Goal: Task Accomplishment & Management: Use online tool/utility

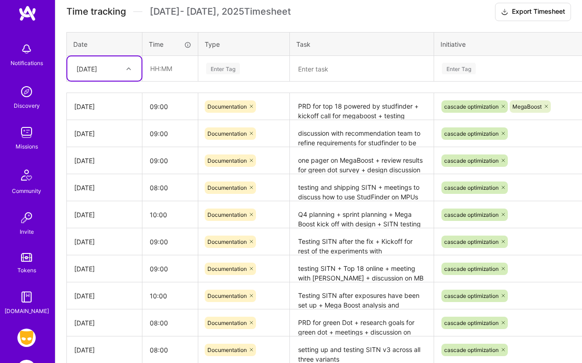
scroll to position [78, 0]
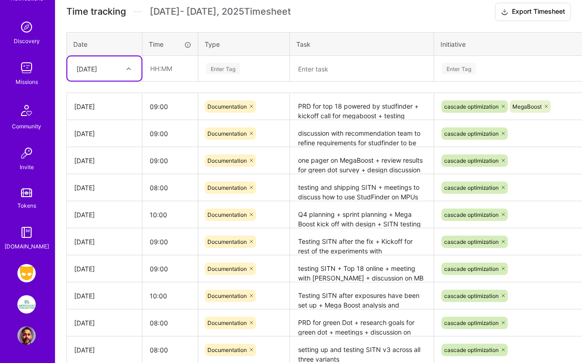
click at [22, 307] on img at bounding box center [26, 304] width 18 height 18
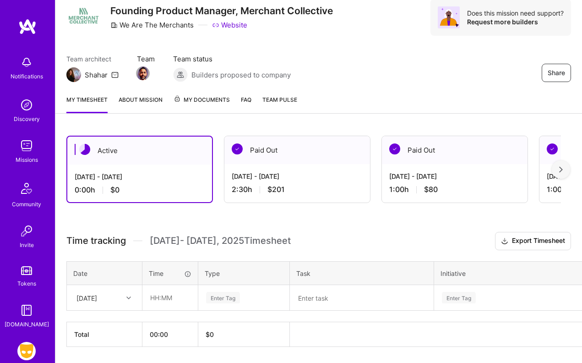
scroll to position [37, 0]
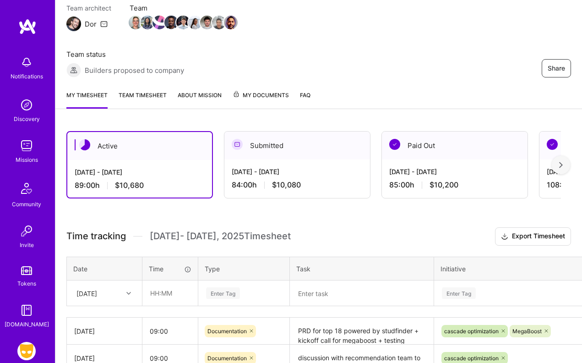
scroll to position [110, 0]
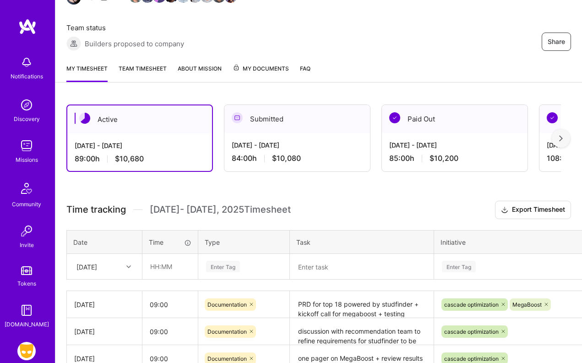
click at [276, 142] on div "[DATE] - [DATE]" at bounding box center [297, 145] width 131 height 10
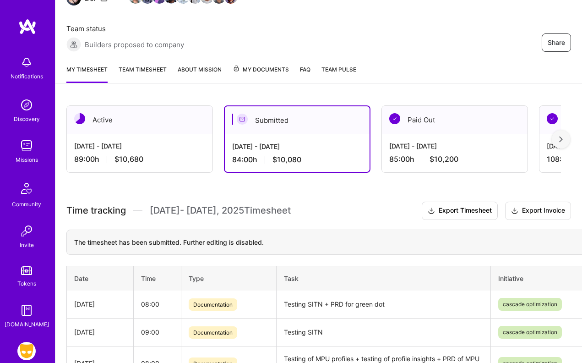
scroll to position [78, 0]
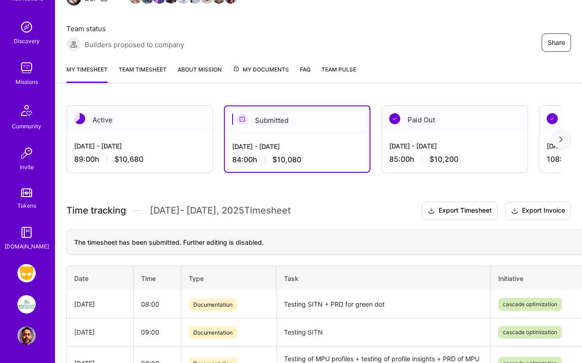
click at [24, 304] on img at bounding box center [26, 304] width 18 height 18
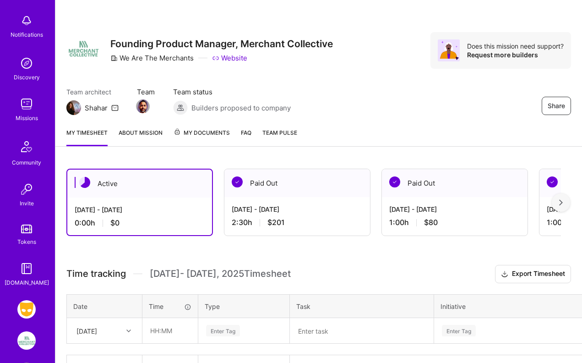
scroll to position [55, 0]
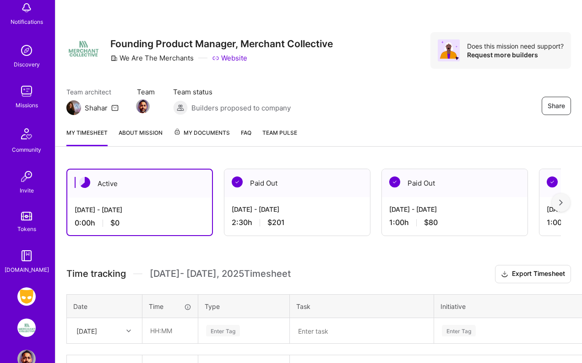
click at [25, 326] on img at bounding box center [26, 327] width 18 height 18
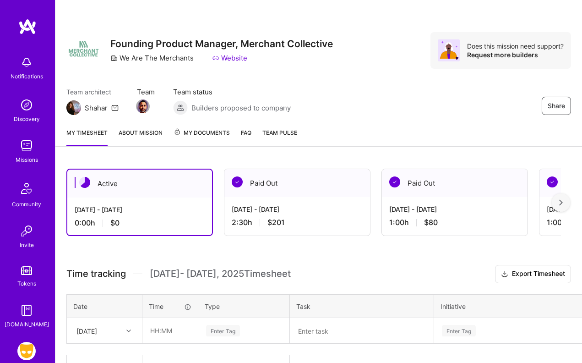
scroll to position [78, 0]
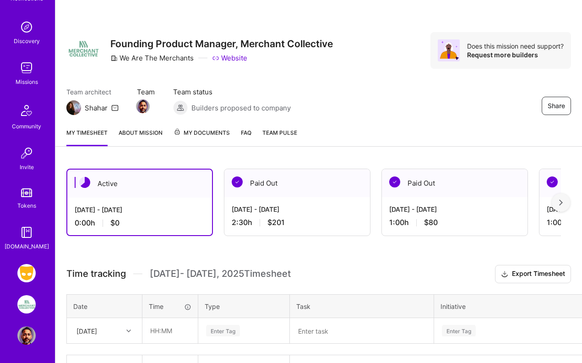
click at [28, 275] on img at bounding box center [26, 273] width 18 height 18
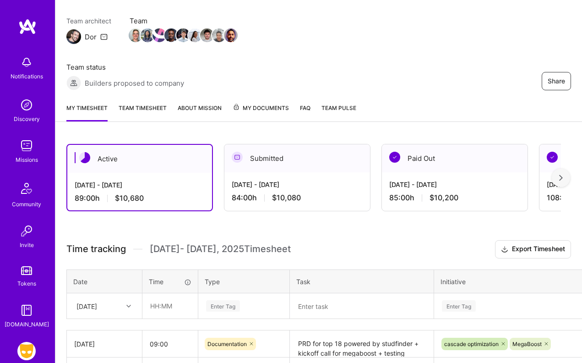
scroll to position [69, 0]
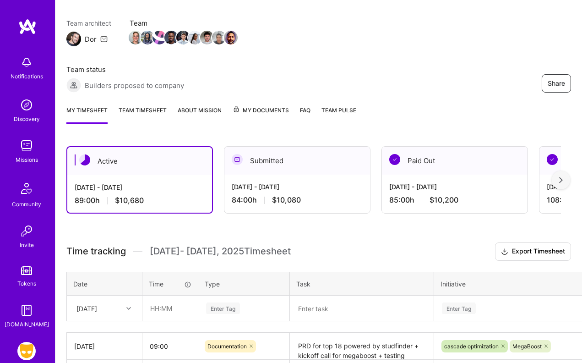
click at [561, 179] on img at bounding box center [561, 180] width 4 height 6
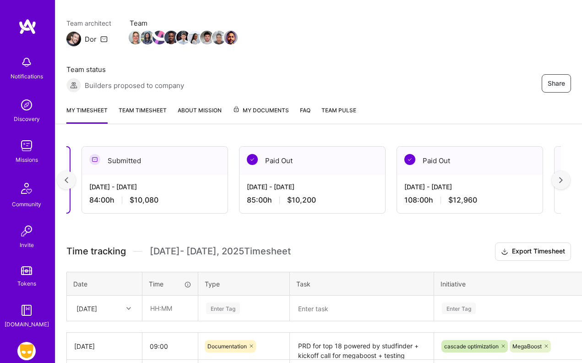
scroll to position [0, 165]
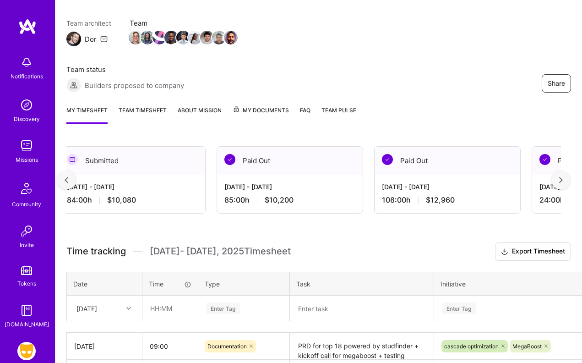
click at [66, 179] on img at bounding box center [67, 180] width 4 height 6
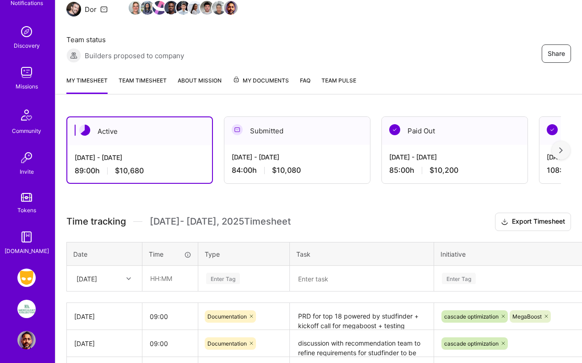
scroll to position [78, 0]
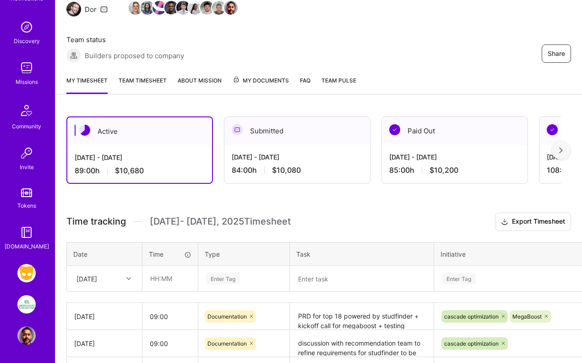
click at [27, 307] on img at bounding box center [26, 304] width 18 height 18
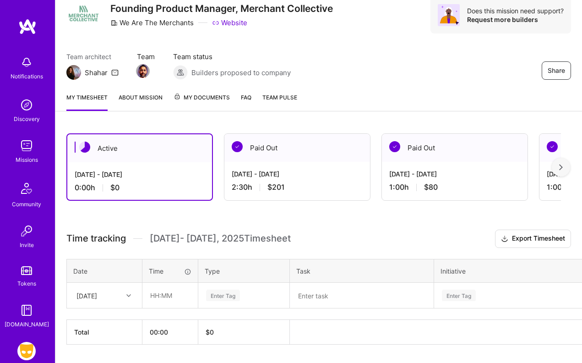
scroll to position [36, 0]
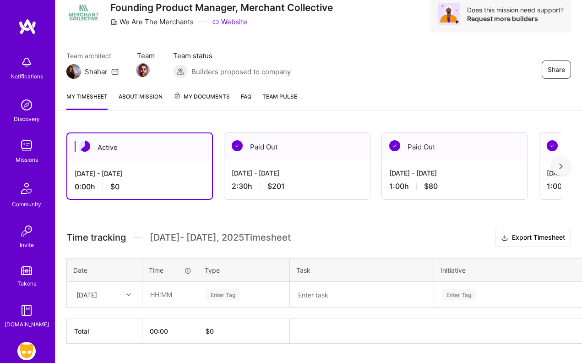
click at [278, 171] on div "[DATE] - [DATE]" at bounding box center [297, 173] width 131 height 10
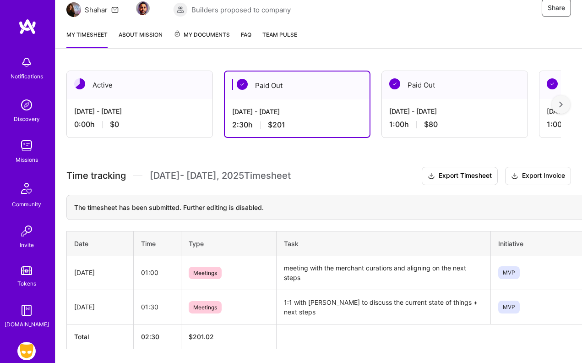
scroll to position [89, 0]
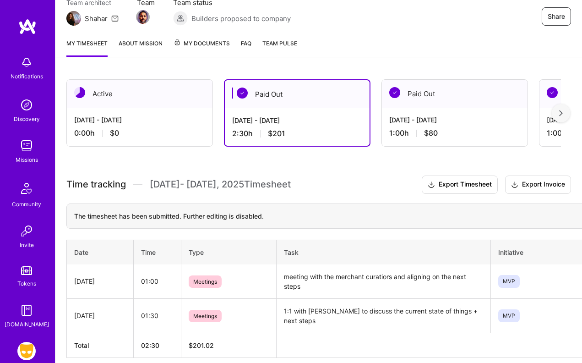
click at [150, 119] on div "[DATE] - [DATE]" at bounding box center [139, 120] width 131 height 10
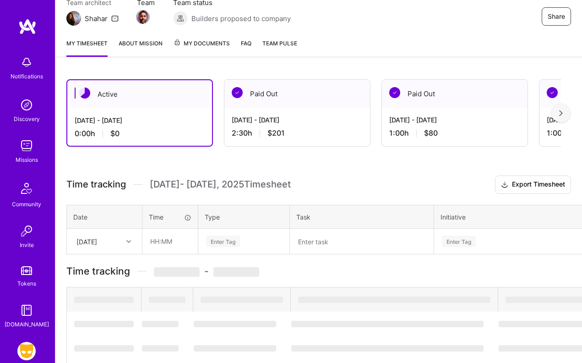
scroll to position [61, 0]
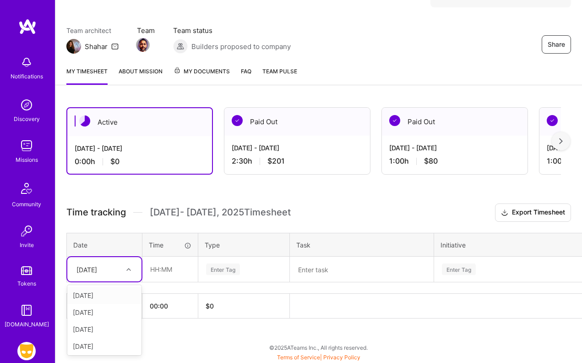
click at [129, 268] on icon at bounding box center [128, 269] width 5 height 5
click at [102, 314] on div "[DATE]" at bounding box center [104, 314] width 74 height 17
click at [154, 265] on input "text" at bounding box center [170, 269] width 55 height 24
type input "02:00"
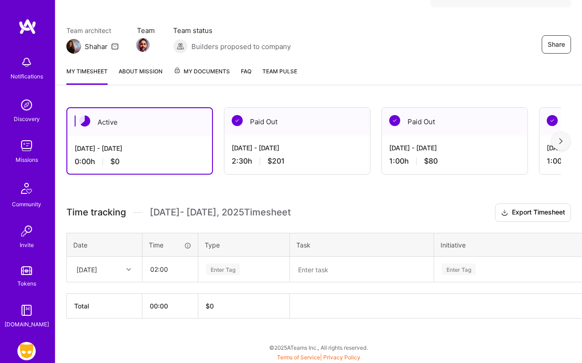
click at [216, 268] on div "Enter Tag" at bounding box center [223, 269] width 34 height 14
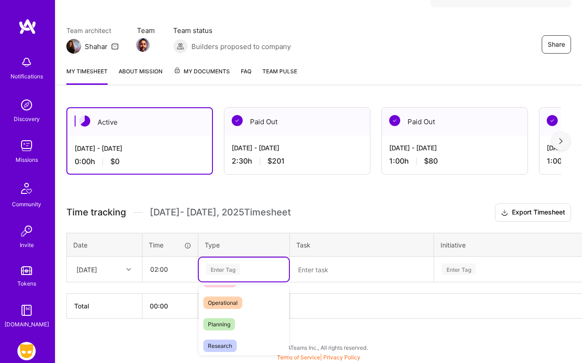
scroll to position [173, 0]
click at [226, 320] on span "Planning" at bounding box center [219, 320] width 32 height 12
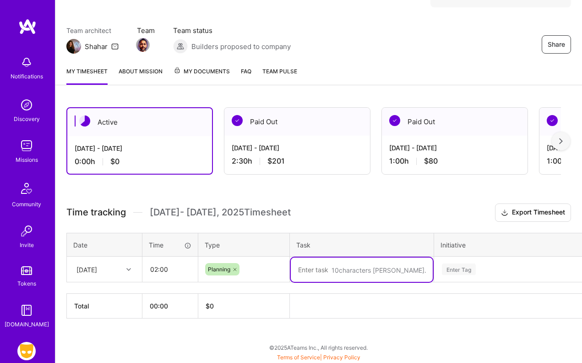
click at [309, 275] on textarea at bounding box center [362, 269] width 142 height 24
type textarea "First kickoff with the Merchant curators + followup discussions and readings"
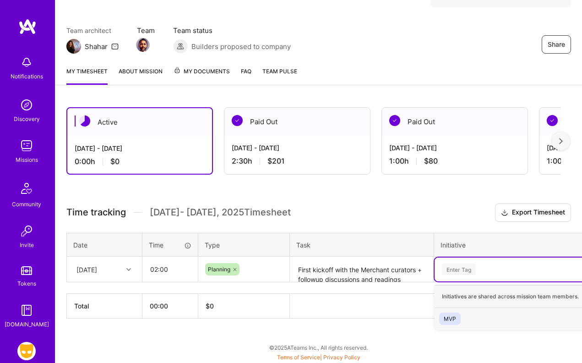
click at [461, 267] on div "Enter Tag" at bounding box center [459, 269] width 34 height 14
click at [453, 318] on div "MVP" at bounding box center [450, 319] width 12 height 10
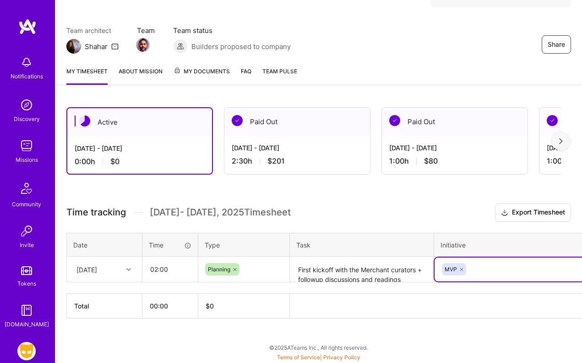
click at [417, 210] on h3 "Time tracking [DATE] - [DATE] Timesheet Export Timesheet" at bounding box center [318, 212] width 505 height 18
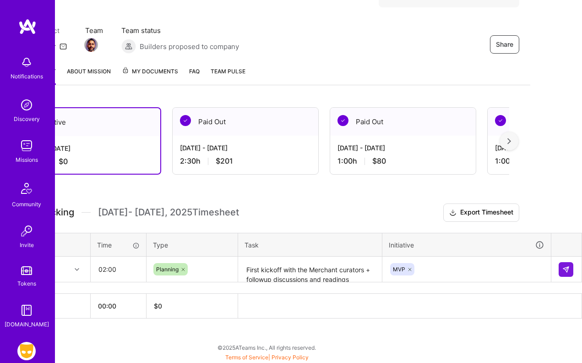
scroll to position [61, 52]
click at [566, 267] on img at bounding box center [565, 269] width 7 height 7
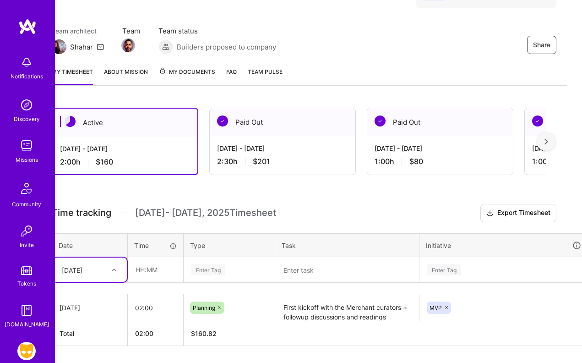
scroll to position [61, 0]
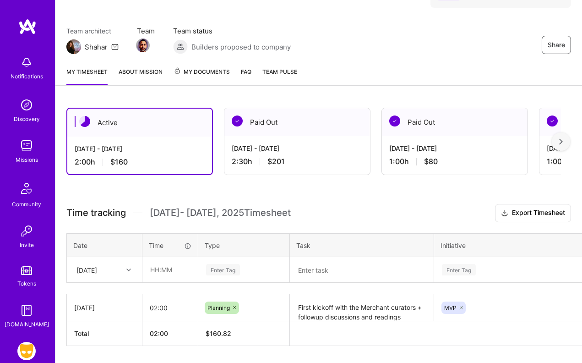
click at [93, 197] on div "Active [DATE] - [DATE] 2:00 h $160 Paid Out [DATE] - [DATE] 2:30 h $201 Paid Ou…" at bounding box center [318, 244] width 527 height 294
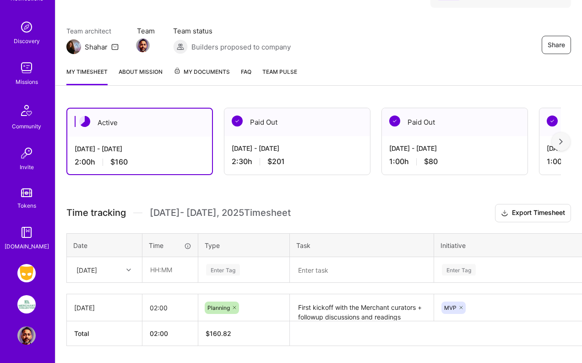
scroll to position [68, 0]
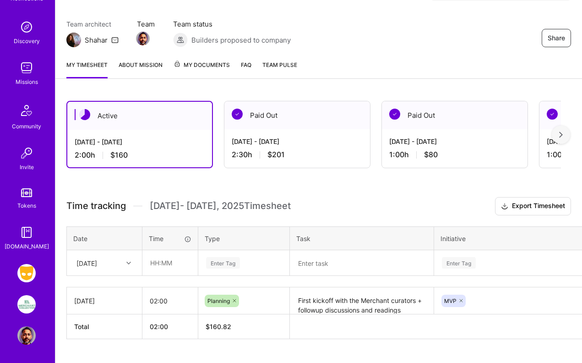
click at [24, 303] on img at bounding box center [26, 304] width 18 height 18
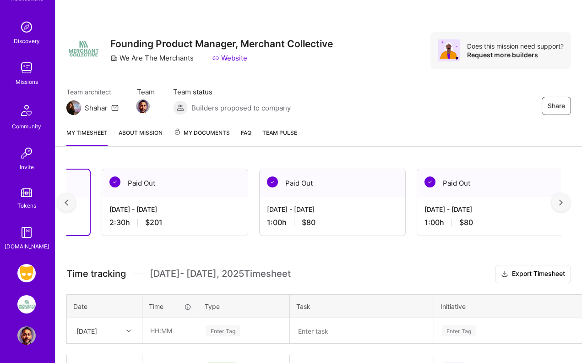
scroll to position [0, 124]
click at [22, 273] on img at bounding box center [26, 273] width 18 height 18
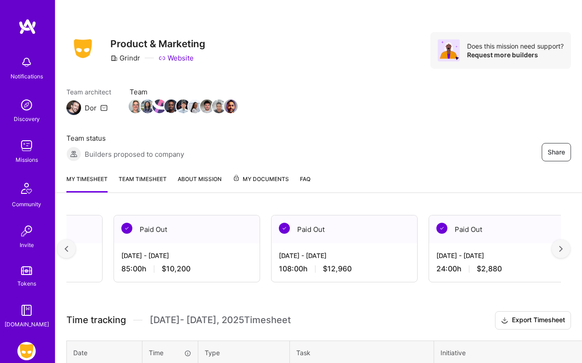
scroll to position [0, 269]
